Goal: Task Accomplishment & Management: Manage account settings

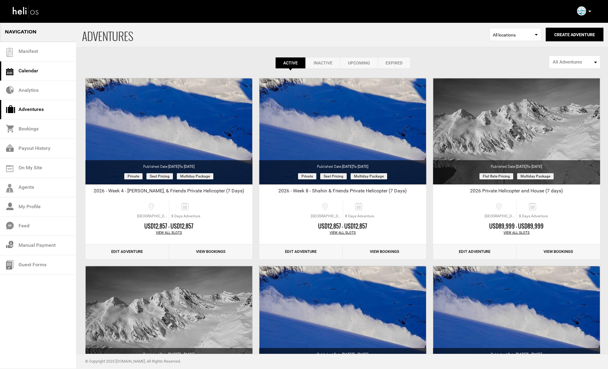
click at [41, 71] on link "Calendar" at bounding box center [38, 70] width 76 height 19
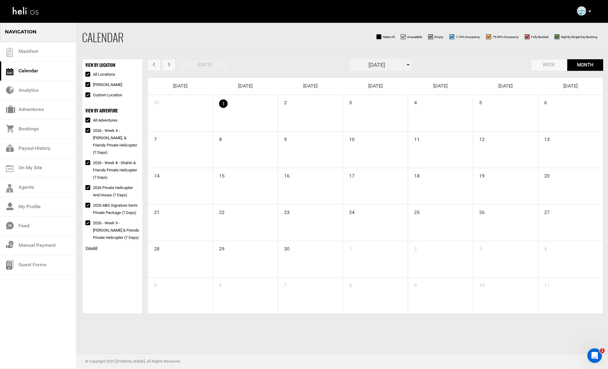
click at [169, 62] on button "next" at bounding box center [168, 65] width 13 height 12
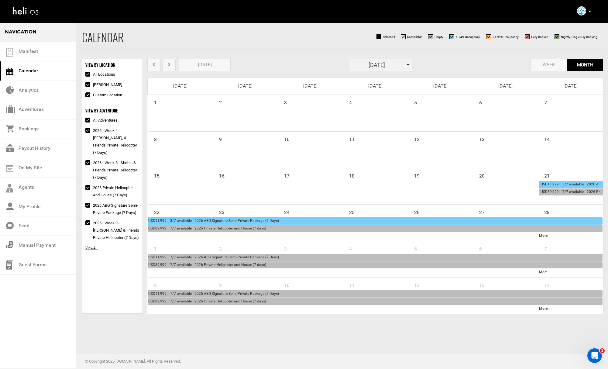
click at [229, 219] on span "USD11,999 3/7 available 2026 ABG Signature Semi-Private Package (7 Days)" at bounding box center [213, 221] width 131 height 4
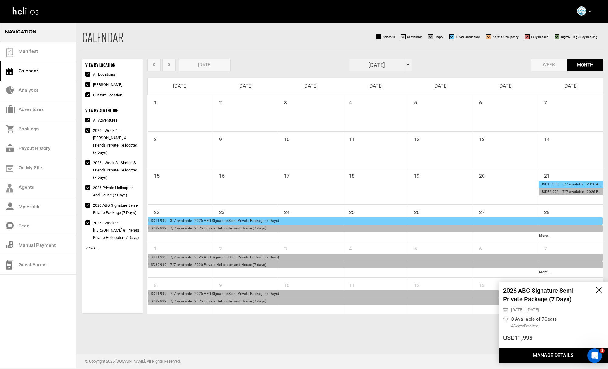
click at [525, 354] on button "Manage Details" at bounding box center [553, 355] width 109 height 15
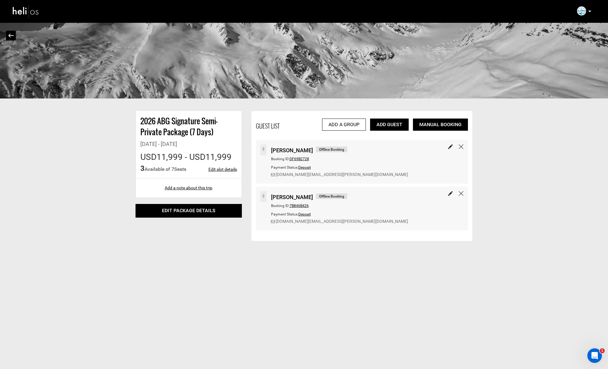
click at [223, 168] on link "Edit slot details" at bounding box center [223, 169] width 29 height 6
type input "[DATE]"
type input "10"
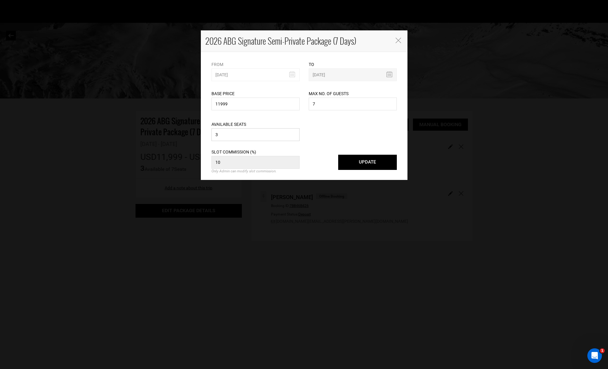
drag, startPoint x: 216, startPoint y: 133, endPoint x: 203, endPoint y: 132, distance: 12.8
click at [203, 132] on div "From [DATE] Please select start date. Start date already exists, please select …" at bounding box center [304, 116] width 207 height 128
type input "1"
click at [352, 162] on button "UPDATE" at bounding box center [367, 162] width 59 height 15
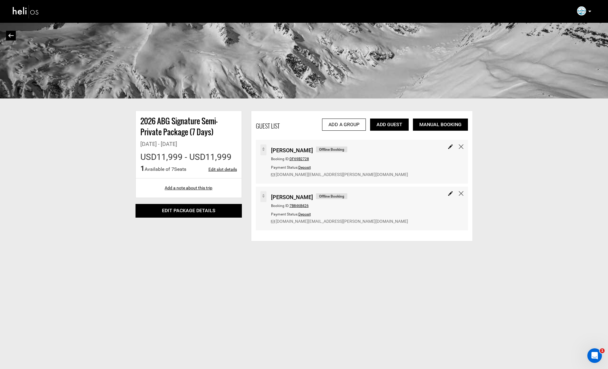
click at [12, 35] on img at bounding box center [11, 35] width 6 height 4
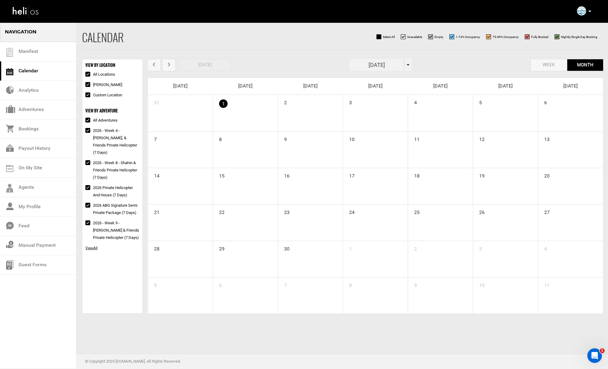
click at [386, 64] on input "[DATE]" at bounding box center [377, 65] width 55 height 12
click at [408, 79] on th "»" at bounding box center [408, 77] width 9 height 9
click at [392, 92] on span "Mar" at bounding box center [390, 92] width 14 height 16
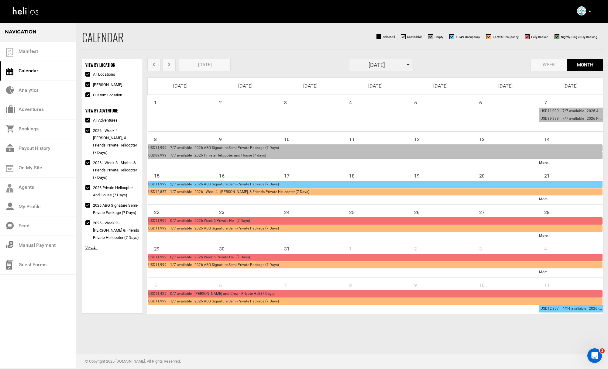
click at [155, 65] on span "prev" at bounding box center [153, 65] width 5 height 5
